Goal: Information Seeking & Learning: Learn about a topic

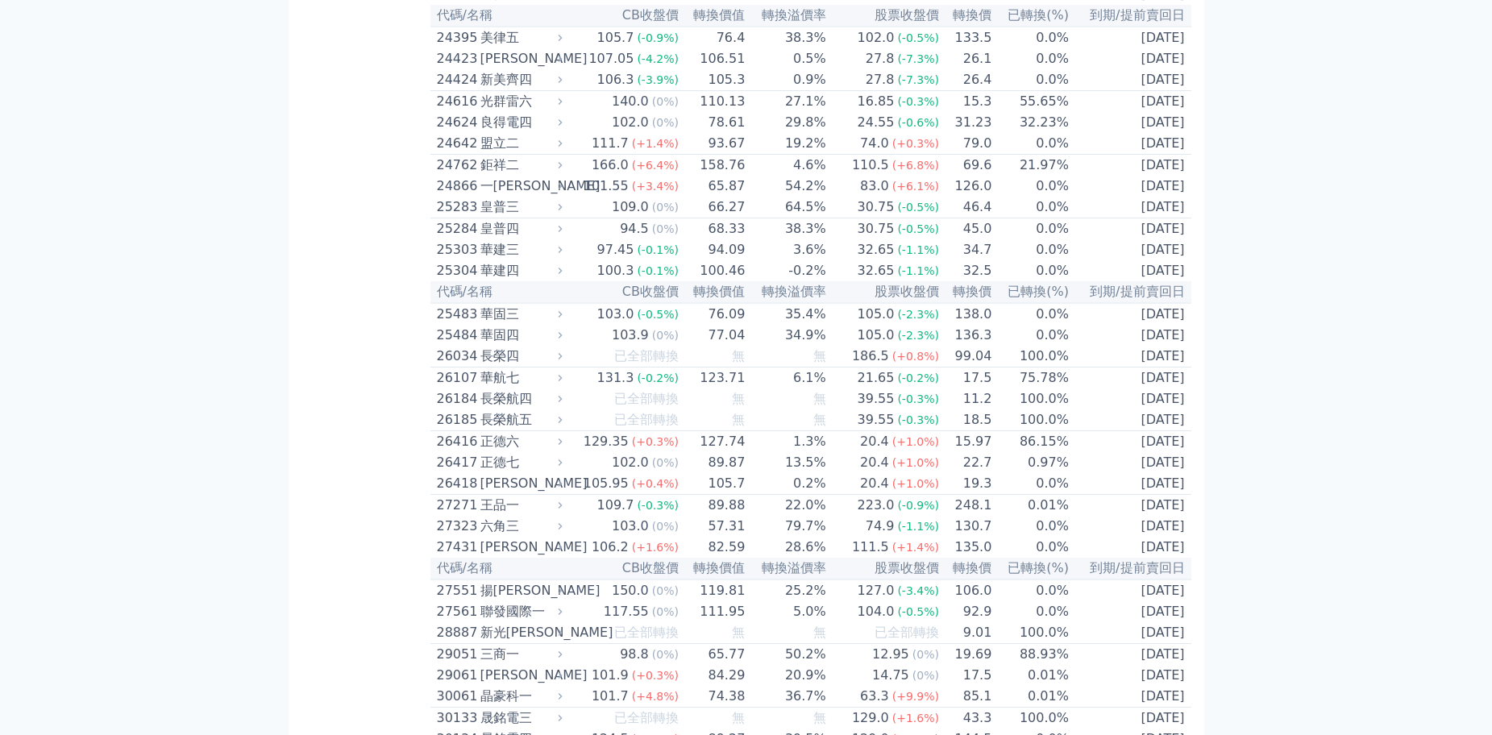
scroll to position [1455, 0]
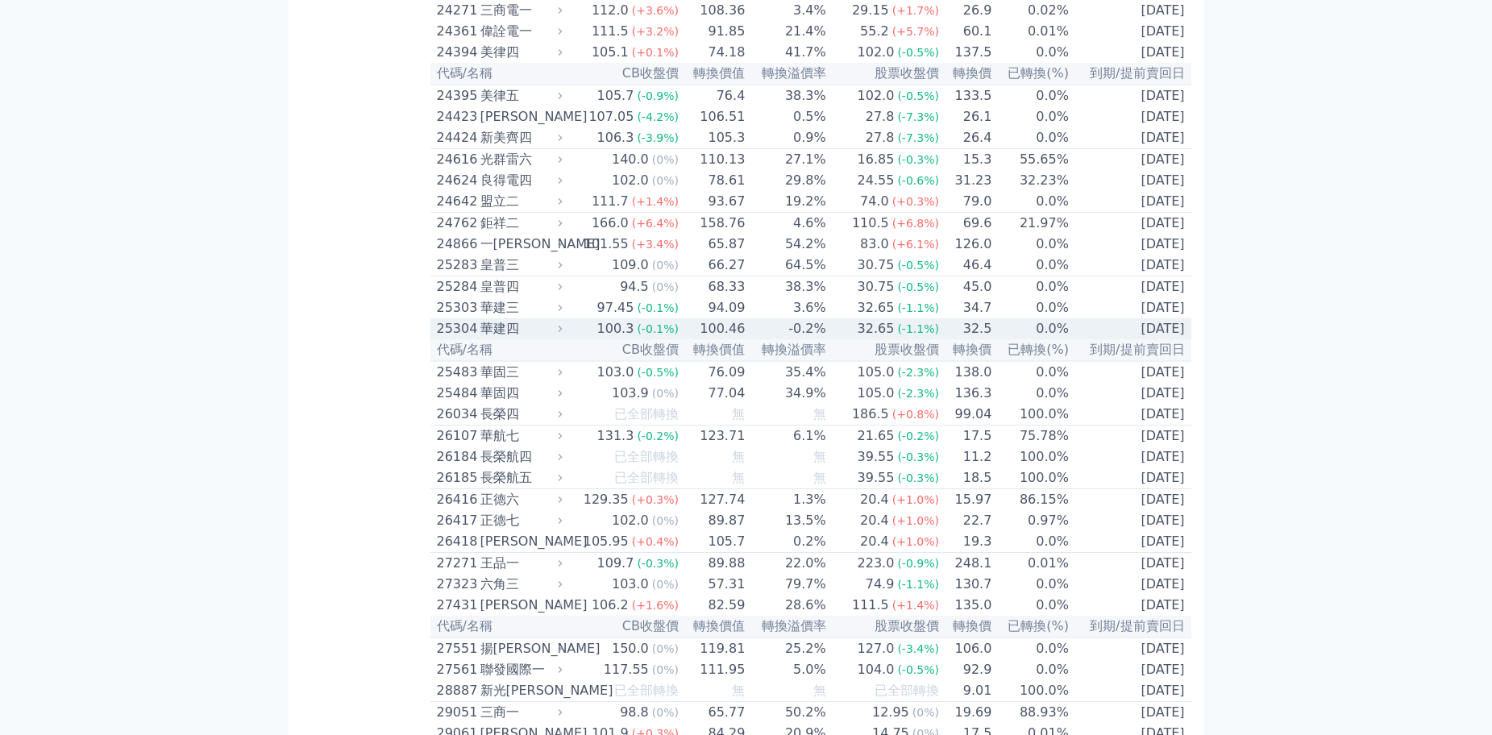
click at [667, 335] on span "(-0.1%)" at bounding box center [658, 328] width 42 height 13
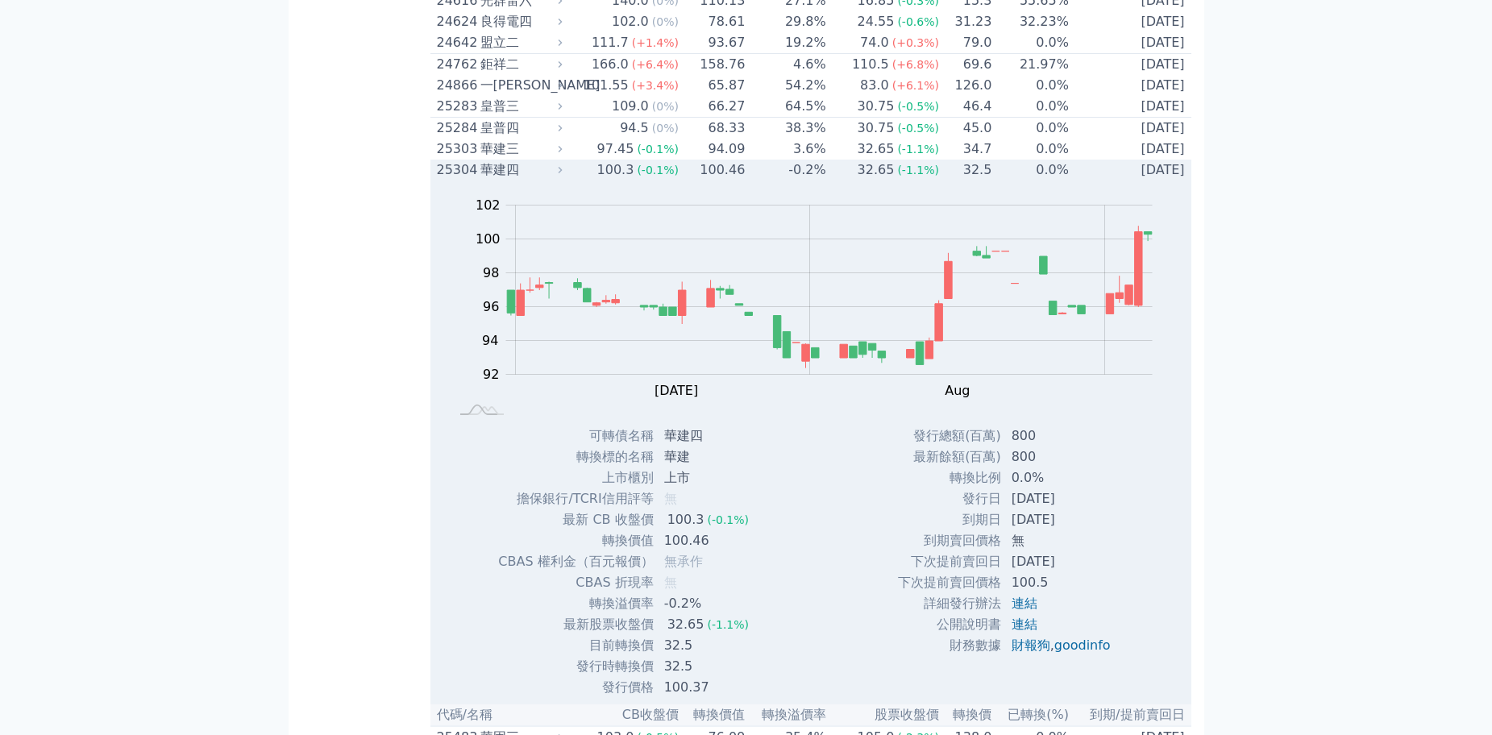
scroll to position [1536, 0]
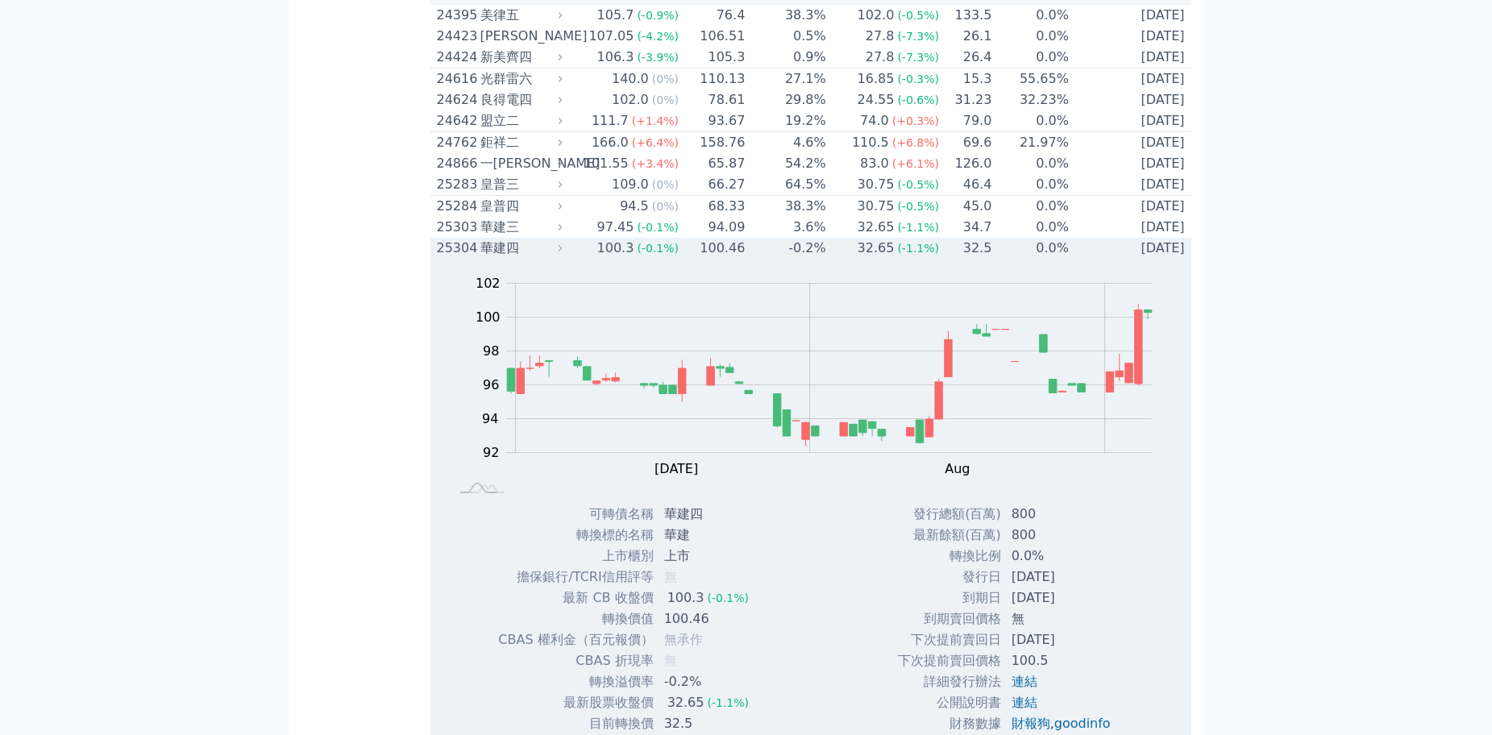
click at [522, 258] on div "華建四" at bounding box center [519, 248] width 79 height 19
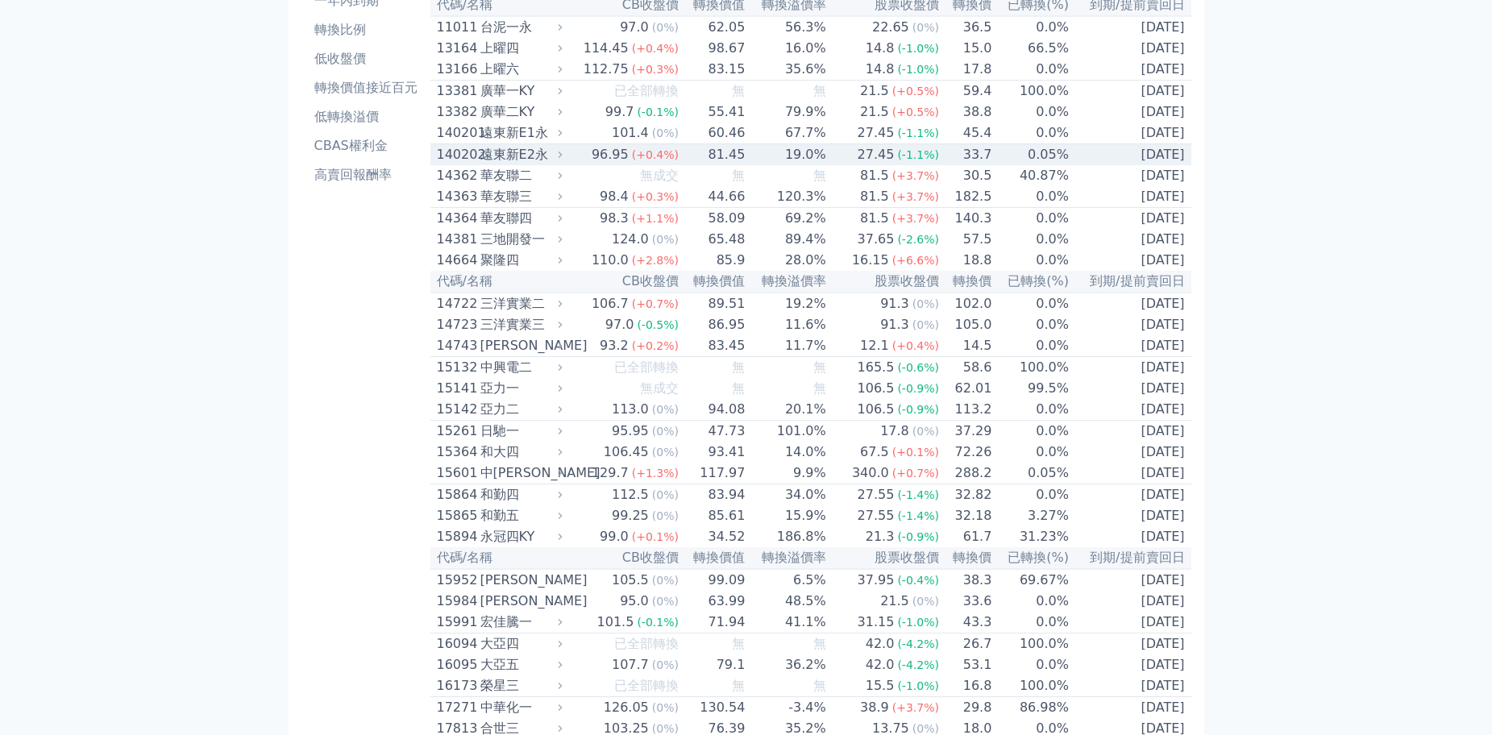
scroll to position [0, 0]
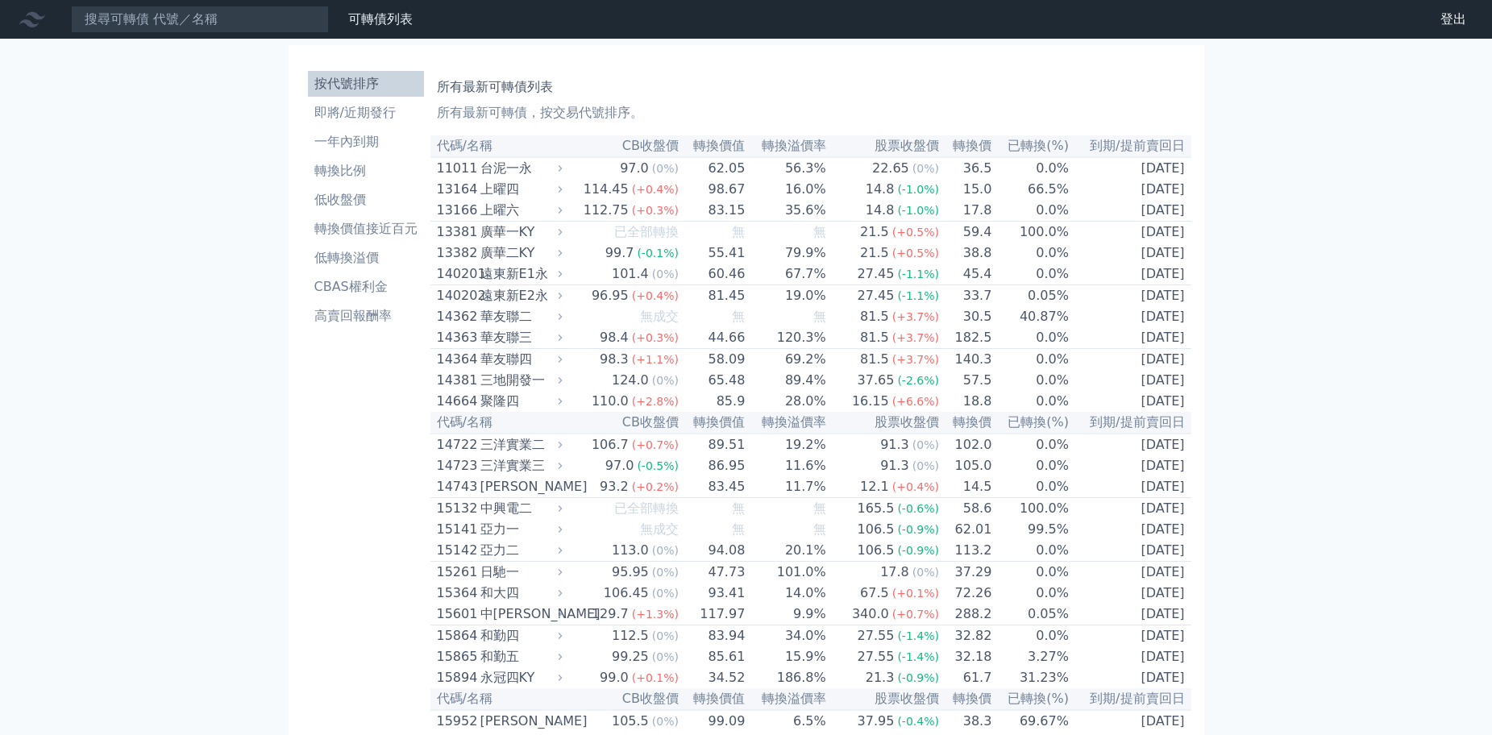
click at [372, 311] on li "高賣回報酬率" at bounding box center [366, 315] width 116 height 19
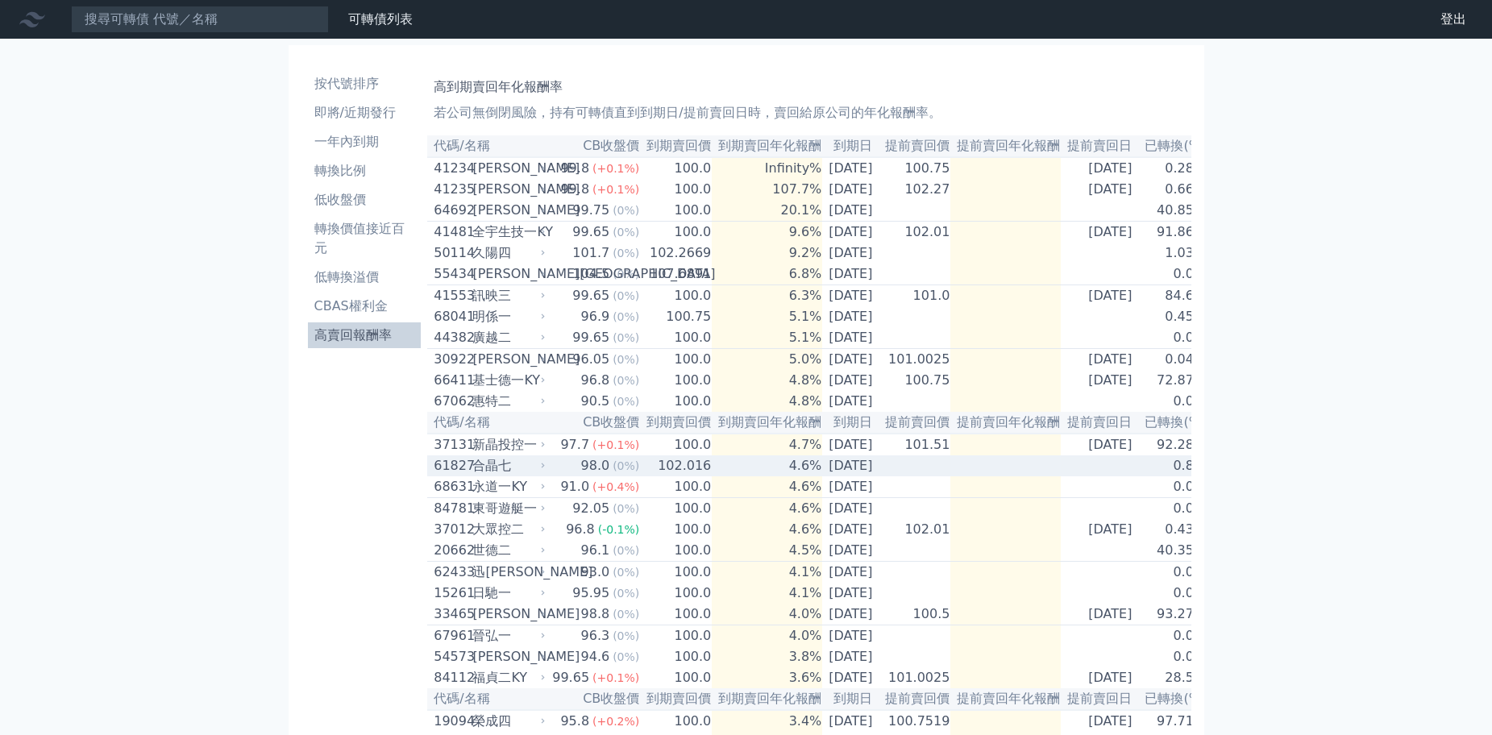
drag, startPoint x: 1074, startPoint y: 493, endPoint x: 890, endPoint y: 494, distance: 183.8
click at [890, 476] on tr "61827 合[PERSON_NAME] 98.0 (0%) 102.016 4.6% [DATE] 0.8%" at bounding box center [817, 465] width 780 height 21
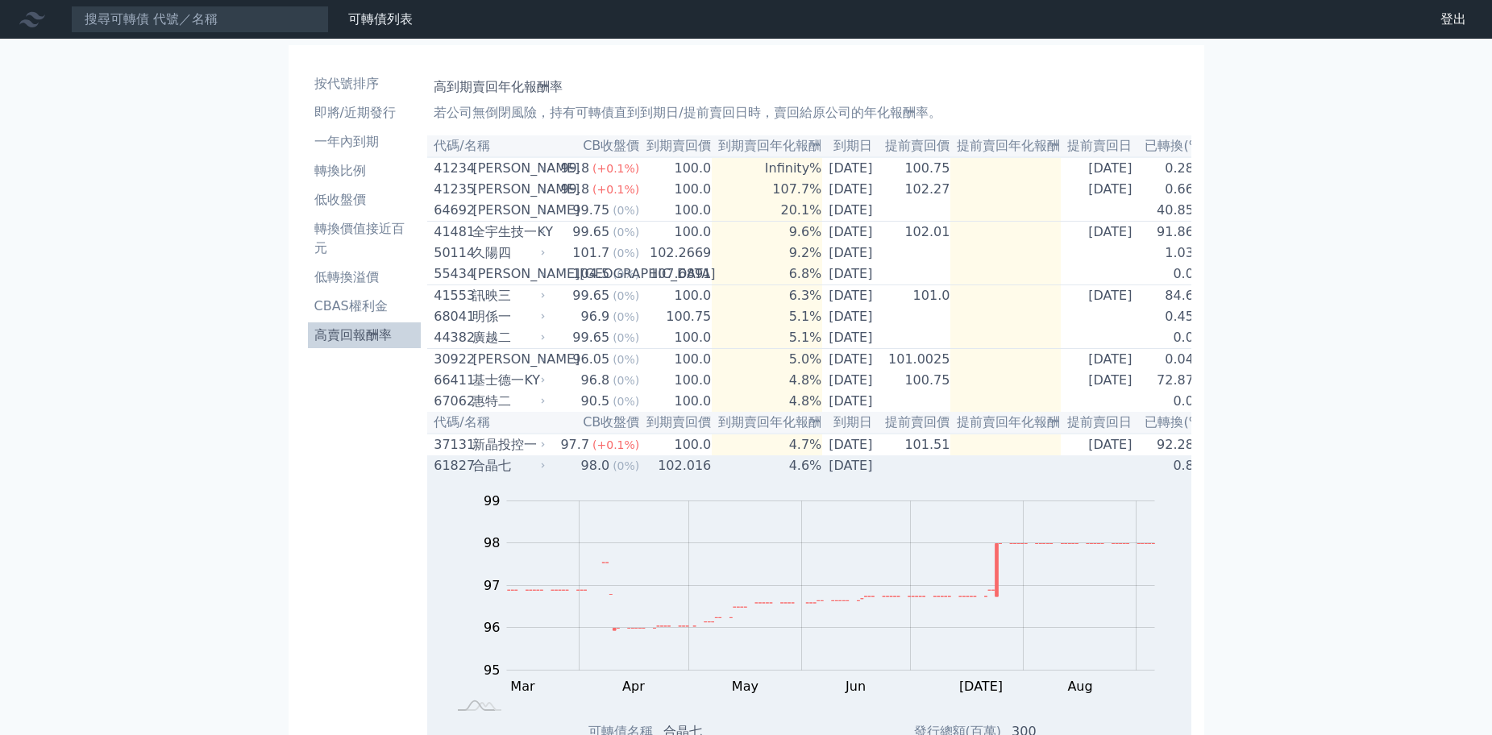
click at [584, 476] on div "98.0" at bounding box center [595, 465] width 35 height 19
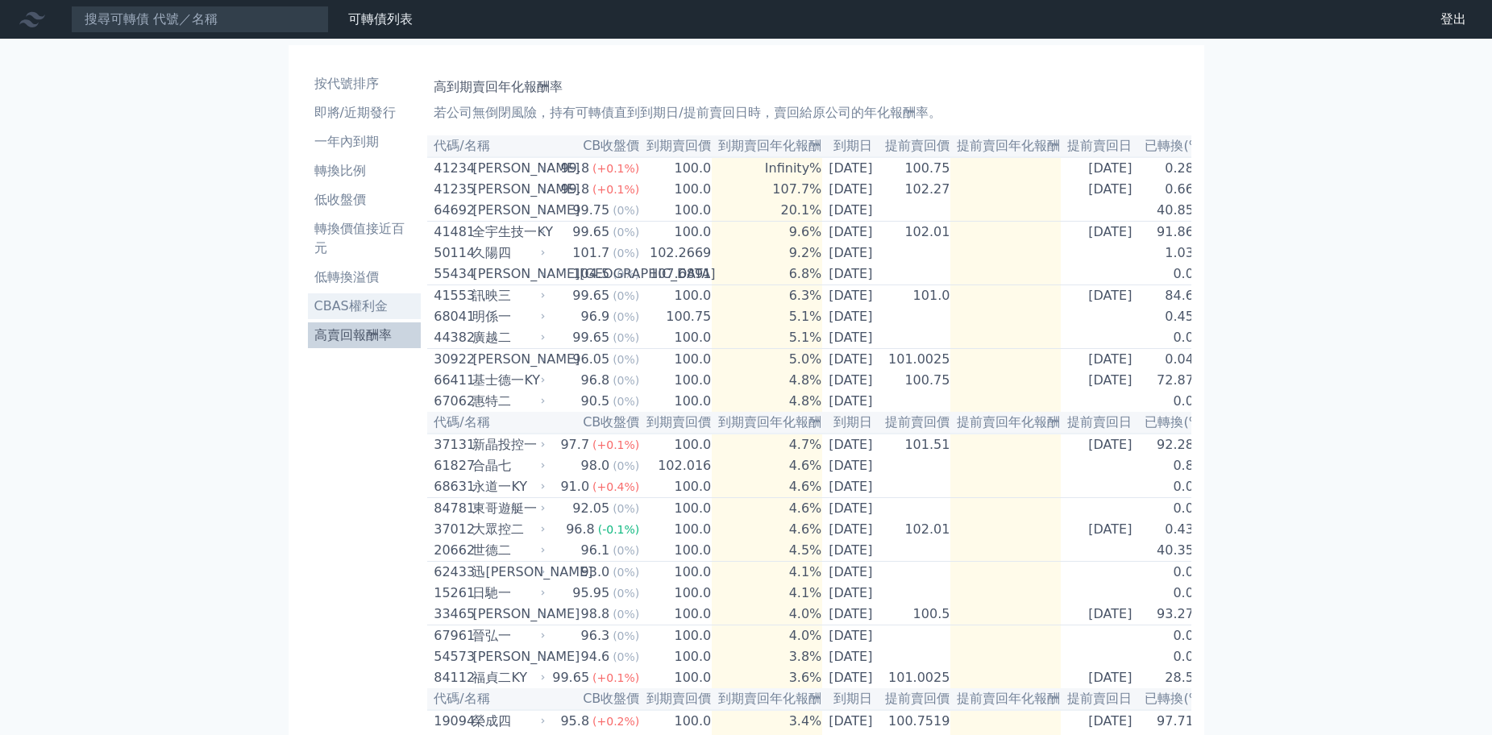
click at [353, 307] on li "CBAS權利金" at bounding box center [365, 306] width 114 height 19
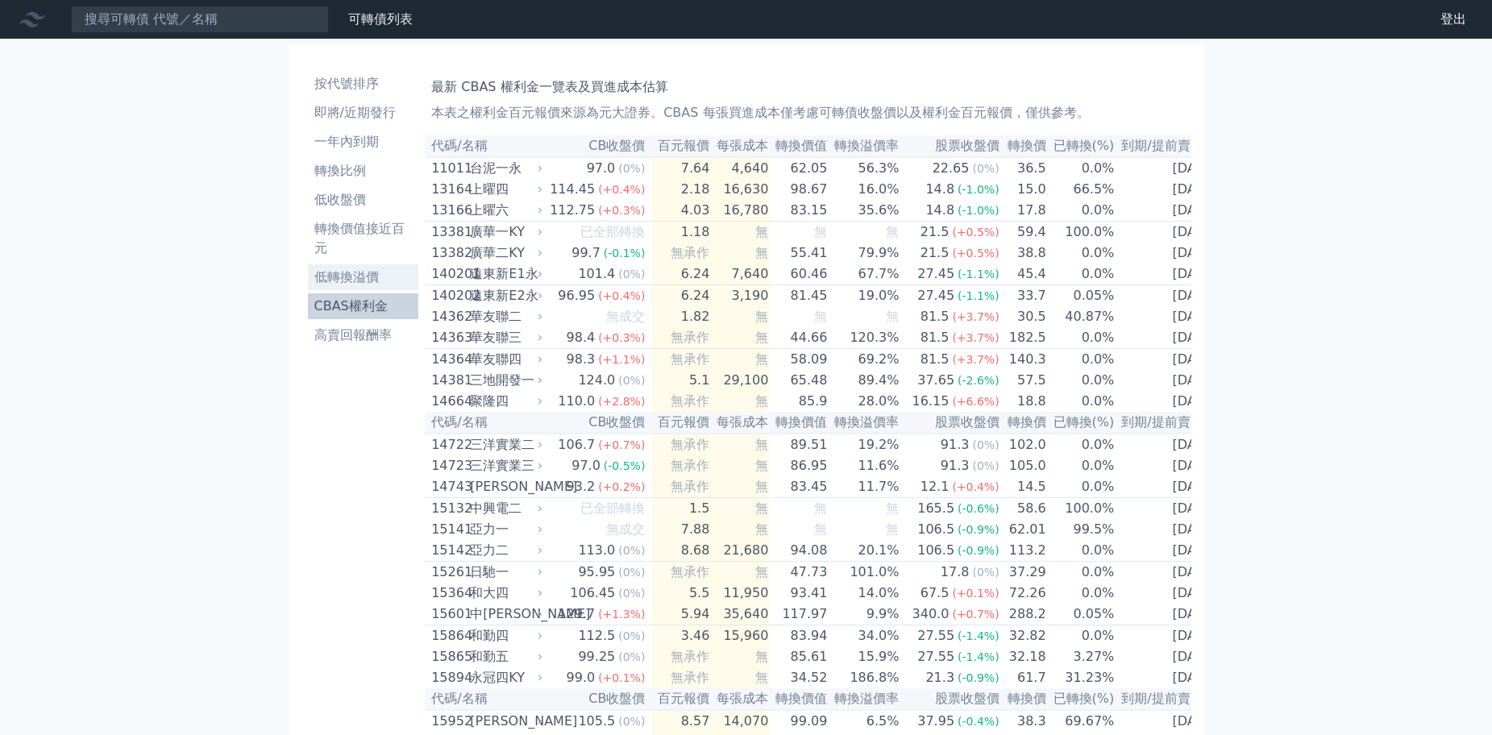
click at [362, 272] on li "低轉換溢價" at bounding box center [363, 277] width 111 height 19
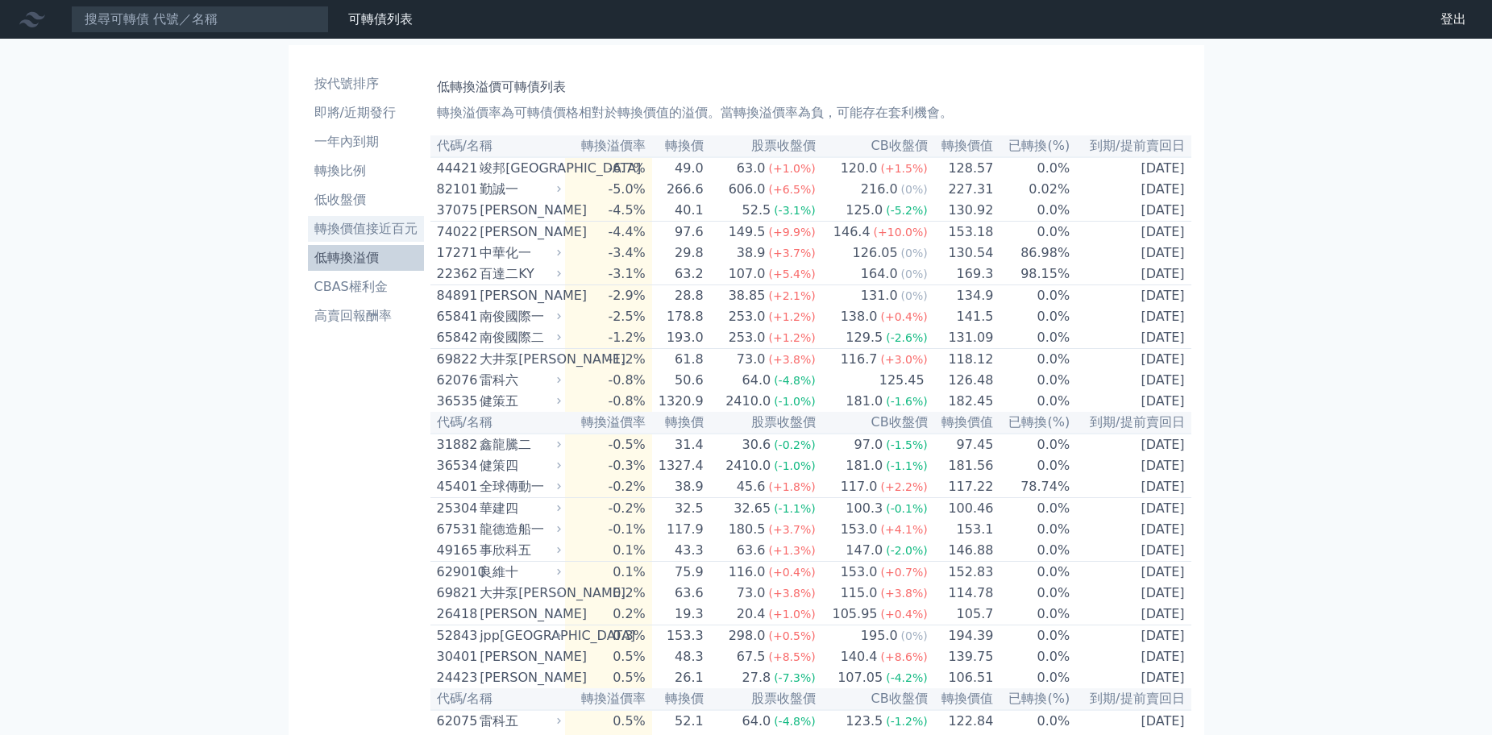
click at [339, 234] on li "轉換價值接近百元" at bounding box center [366, 228] width 116 height 19
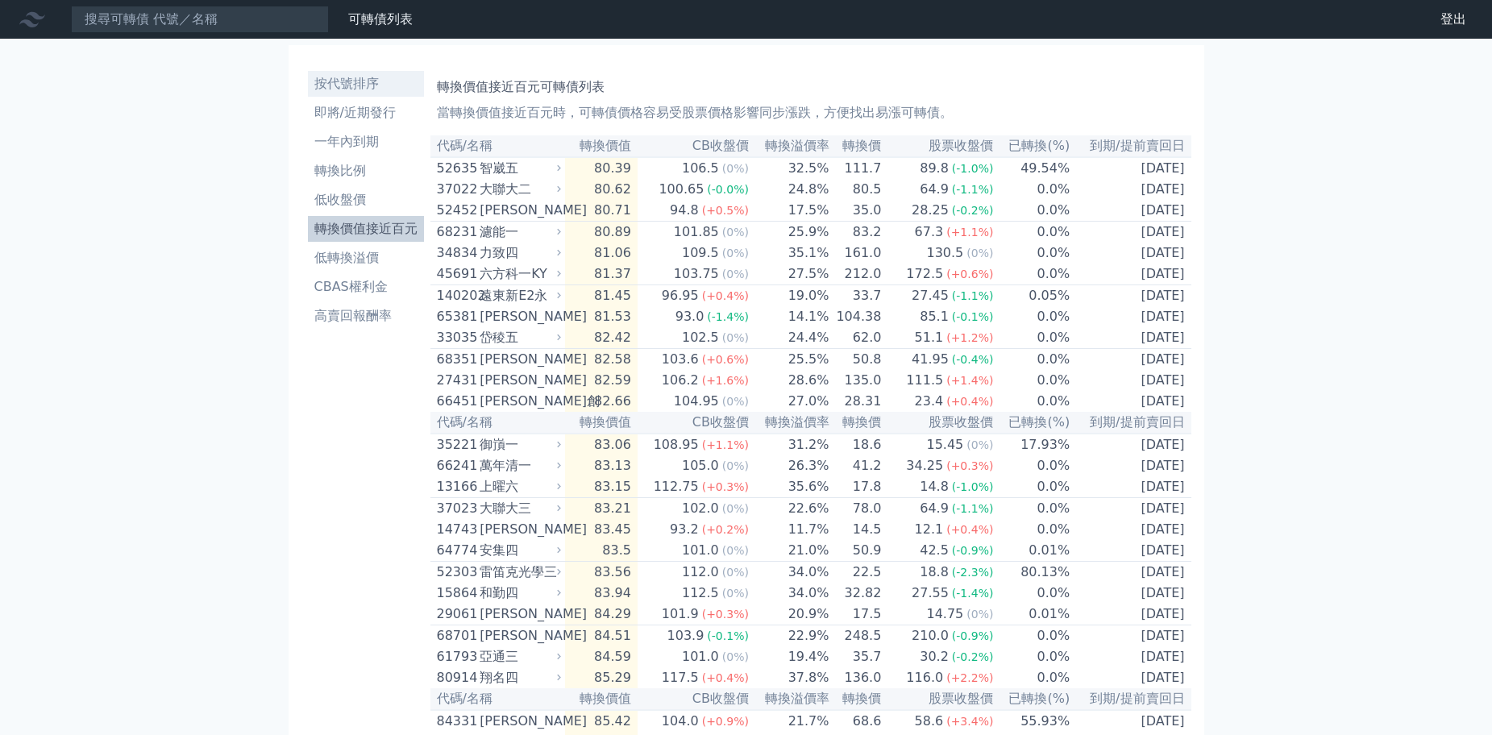
click at [340, 81] on li "按代號排序" at bounding box center [366, 83] width 116 height 19
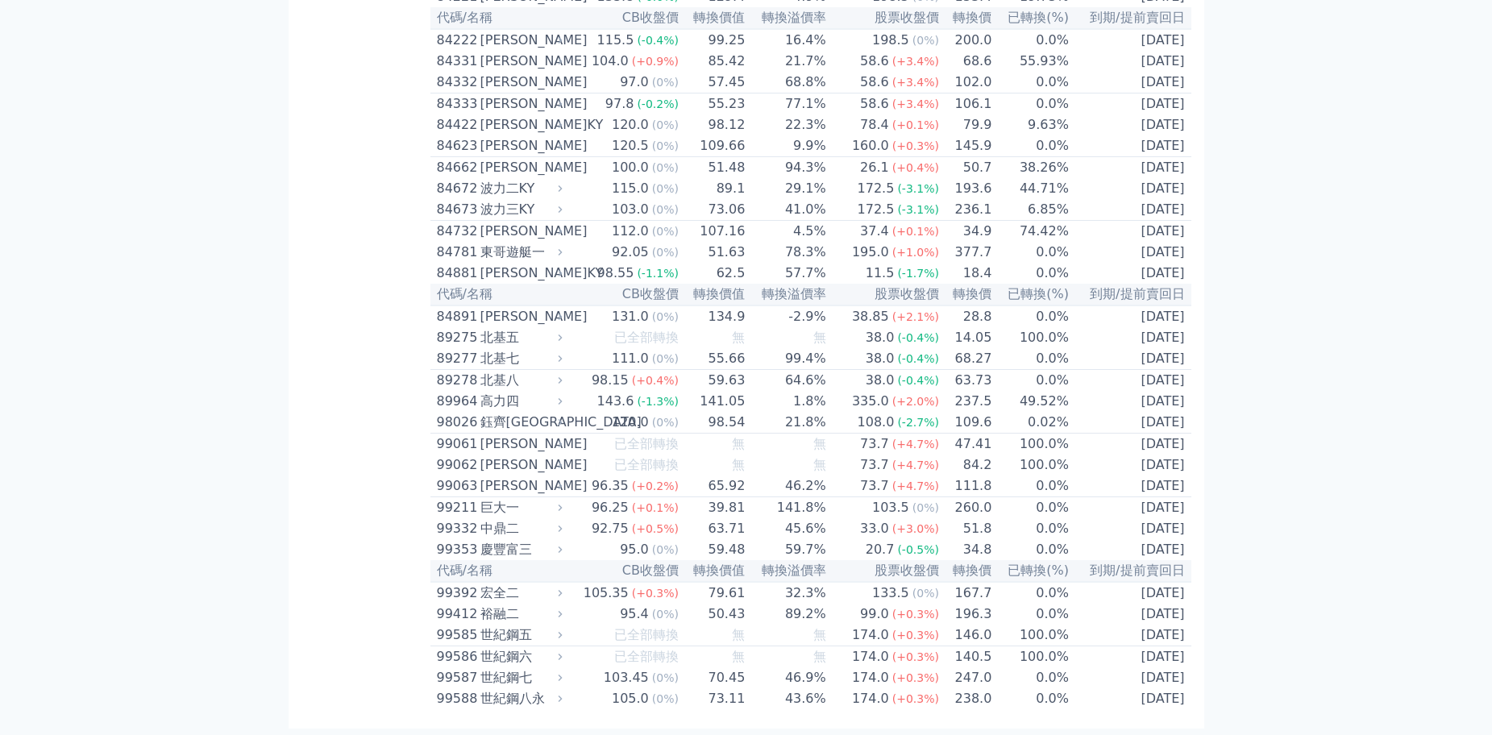
scroll to position [8977, 0]
